Goal: Task Accomplishment & Management: Manage account settings

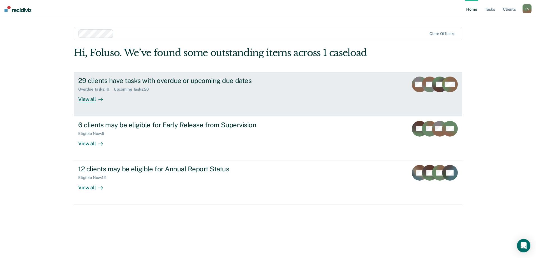
click at [139, 84] on div "29 clients have tasks with overdue or upcoming due dates" at bounding box center [176, 81] width 197 height 8
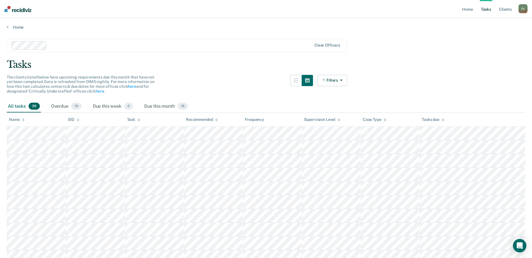
click at [21, 107] on div "All tasks 39" at bounding box center [24, 106] width 34 height 12
click at [36, 105] on span "39" at bounding box center [34, 106] width 11 height 7
drag, startPoint x: 17, startPoint y: 109, endPoint x: 19, endPoint y: 124, distance: 15.0
click at [17, 110] on div "All tasks 39" at bounding box center [24, 106] width 34 height 12
click at [20, 120] on div "Name" at bounding box center [17, 119] width 16 height 5
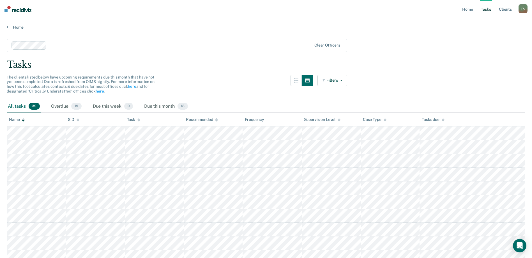
click at [20, 119] on div "Name" at bounding box center [17, 119] width 16 height 5
click at [21, 119] on div "Name" at bounding box center [17, 119] width 16 height 5
